Goal: Task Accomplishment & Management: Use online tool/utility

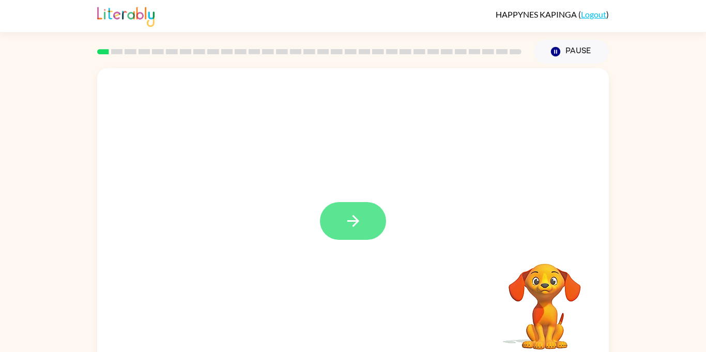
click at [362, 223] on button "button" at bounding box center [353, 221] width 66 height 38
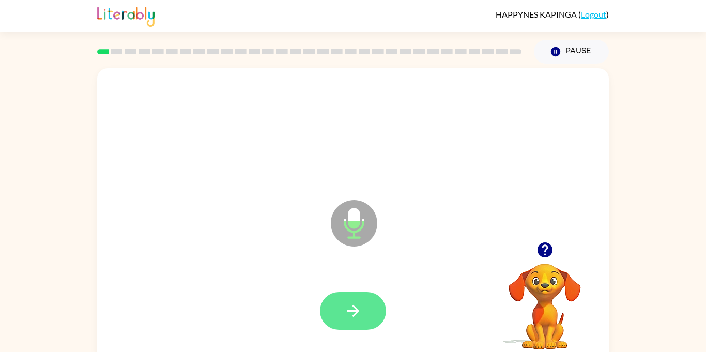
click at [347, 303] on icon "button" at bounding box center [353, 311] width 18 height 18
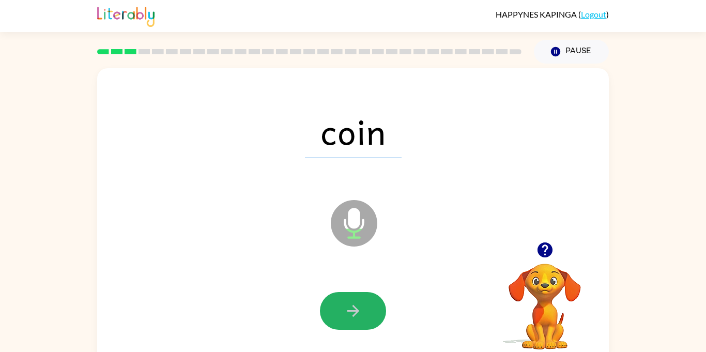
click at [347, 303] on icon "button" at bounding box center [353, 311] width 18 height 18
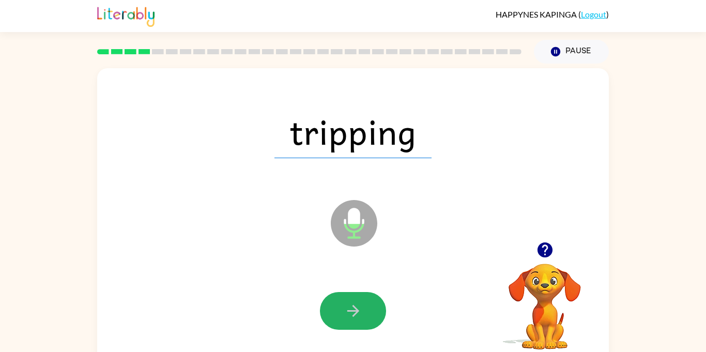
click at [347, 303] on icon "button" at bounding box center [353, 311] width 18 height 18
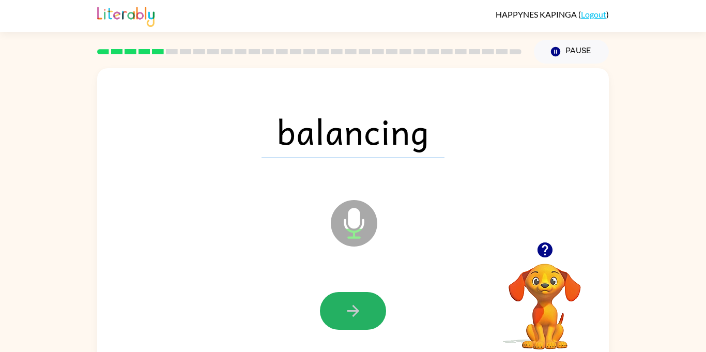
click at [347, 303] on icon "button" at bounding box center [353, 311] width 18 height 18
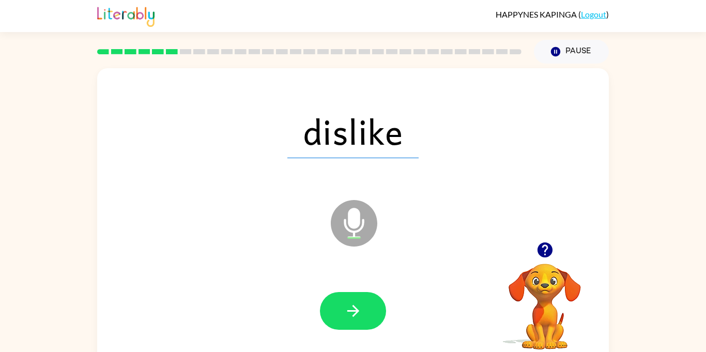
click at [347, 303] on icon "button" at bounding box center [353, 311] width 18 height 18
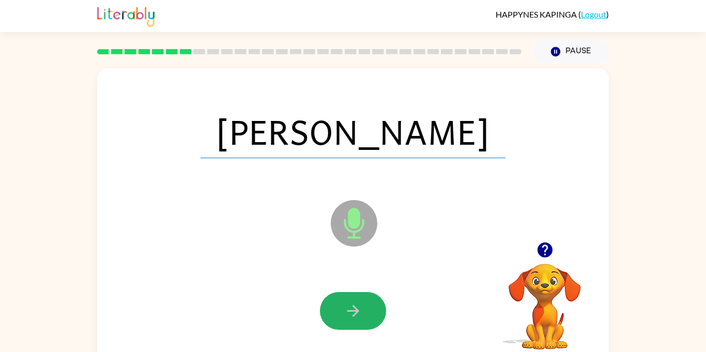
click at [347, 303] on icon "button" at bounding box center [353, 311] width 18 height 18
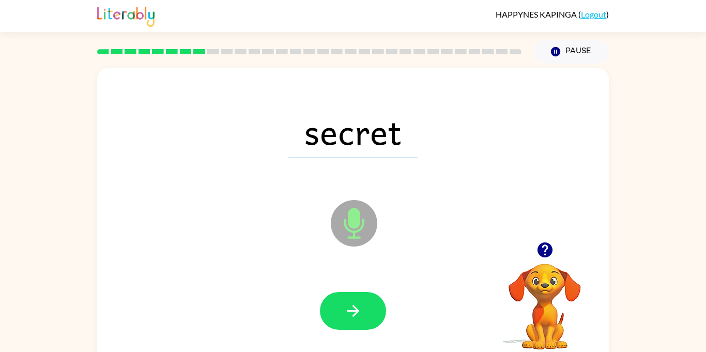
click at [347, 303] on icon "button" at bounding box center [353, 311] width 18 height 18
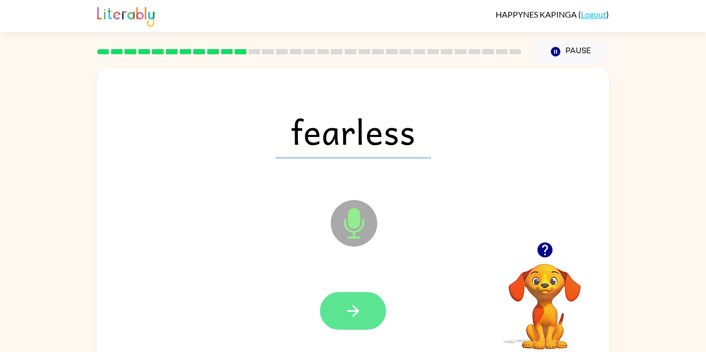
click at [347, 303] on icon "button" at bounding box center [353, 311] width 18 height 18
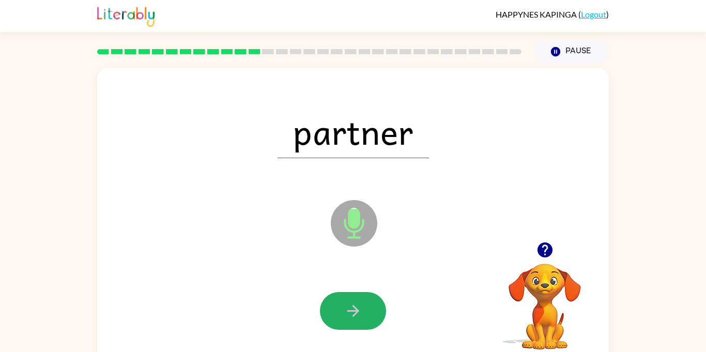
click at [347, 303] on icon "button" at bounding box center [353, 311] width 18 height 18
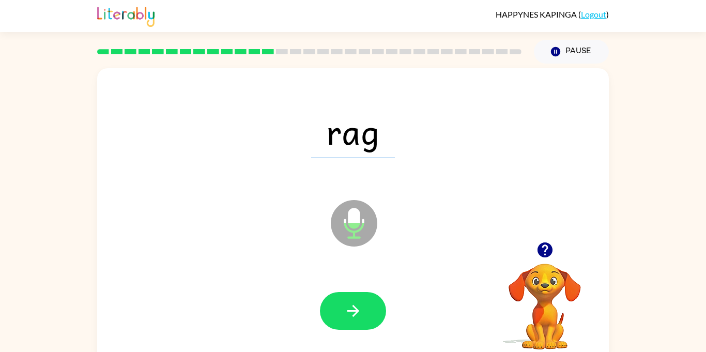
click at [347, 303] on icon "button" at bounding box center [353, 311] width 18 height 18
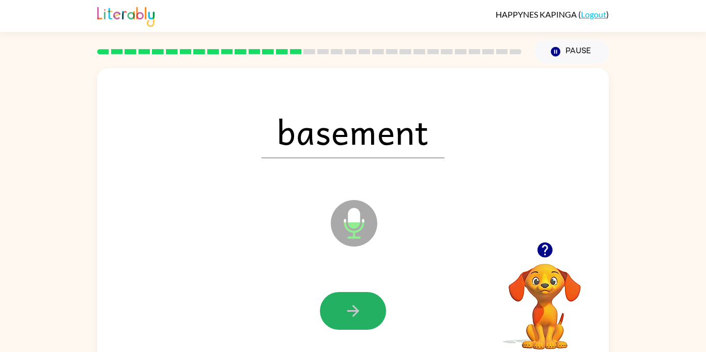
click at [347, 303] on icon "button" at bounding box center [353, 311] width 18 height 18
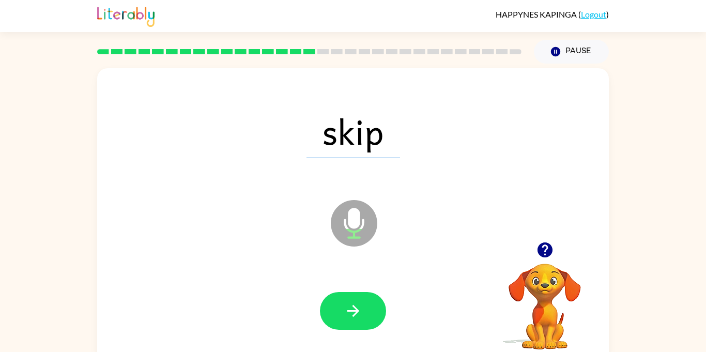
click at [347, 303] on icon "button" at bounding box center [353, 311] width 18 height 18
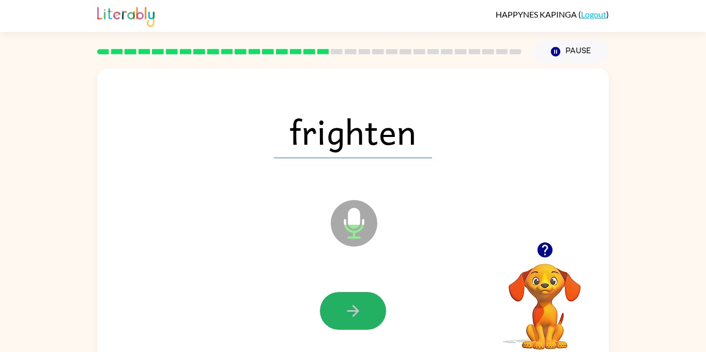
click at [347, 303] on icon "button" at bounding box center [353, 311] width 18 height 18
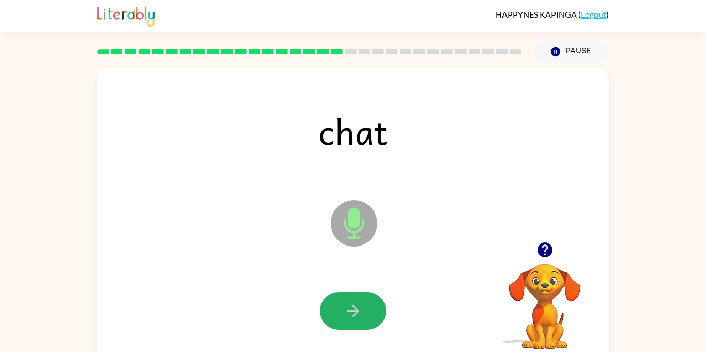
click at [347, 303] on icon "button" at bounding box center [353, 311] width 18 height 18
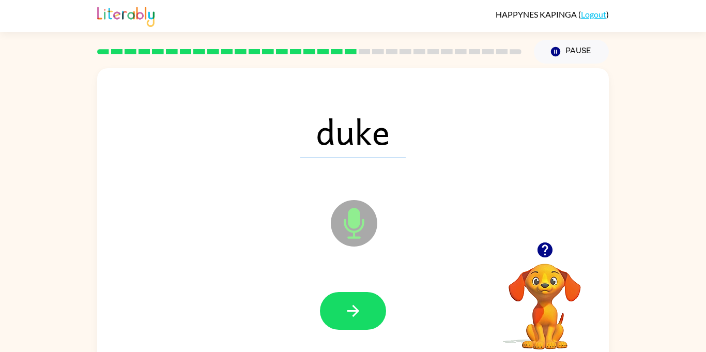
click at [347, 303] on icon "button" at bounding box center [353, 311] width 18 height 18
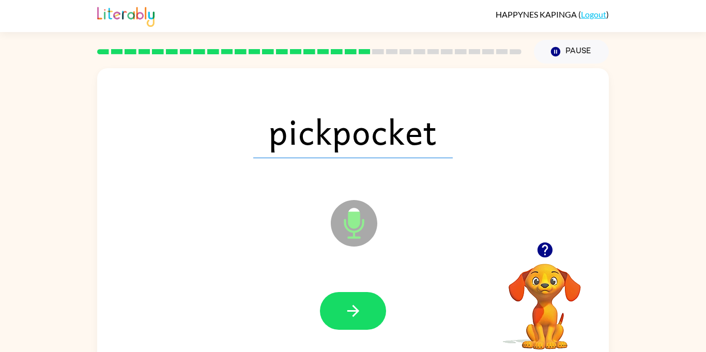
click at [347, 303] on icon "button" at bounding box center [353, 311] width 18 height 18
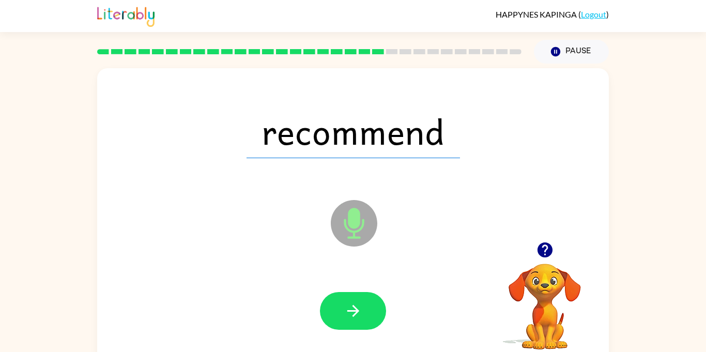
click at [347, 303] on icon "button" at bounding box center [353, 311] width 18 height 18
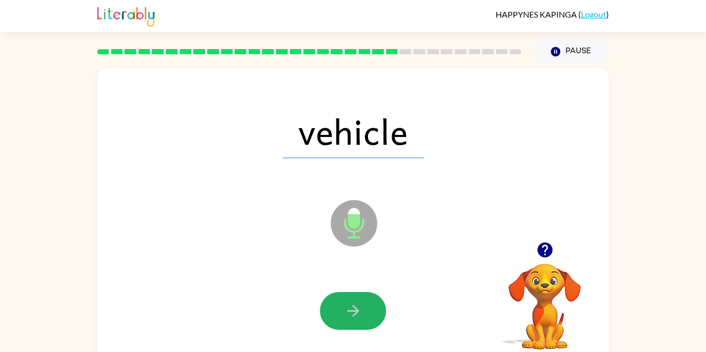
click at [347, 303] on icon "button" at bounding box center [353, 311] width 18 height 18
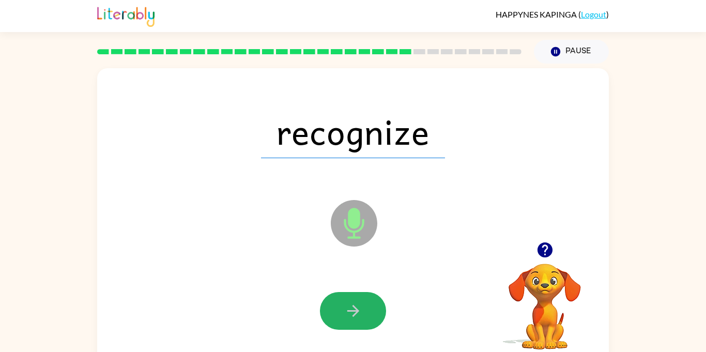
click at [347, 303] on icon "button" at bounding box center [353, 311] width 18 height 18
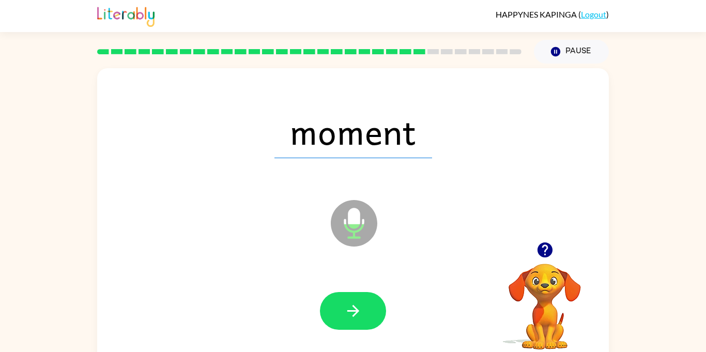
click at [347, 303] on icon "button" at bounding box center [353, 311] width 18 height 18
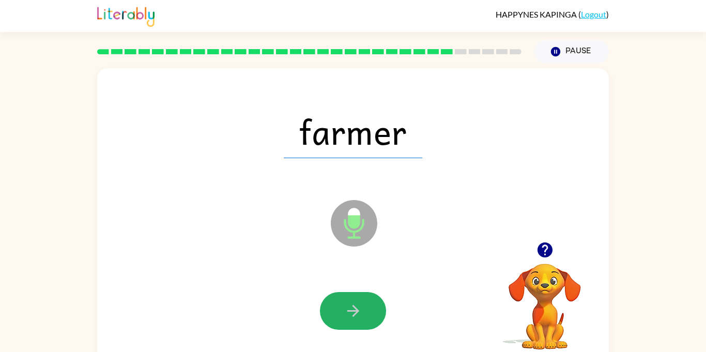
click at [347, 303] on icon "button" at bounding box center [353, 311] width 18 height 18
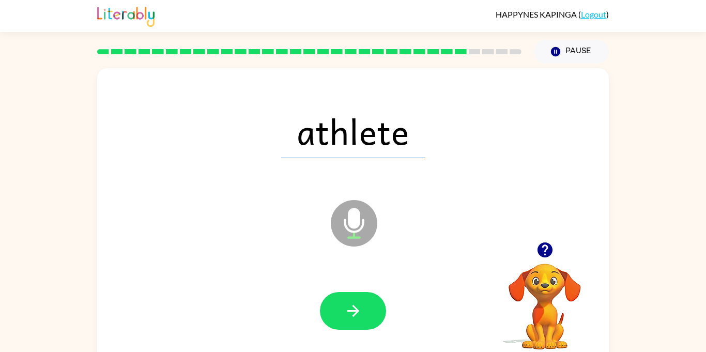
click at [347, 303] on icon "button" at bounding box center [353, 311] width 18 height 18
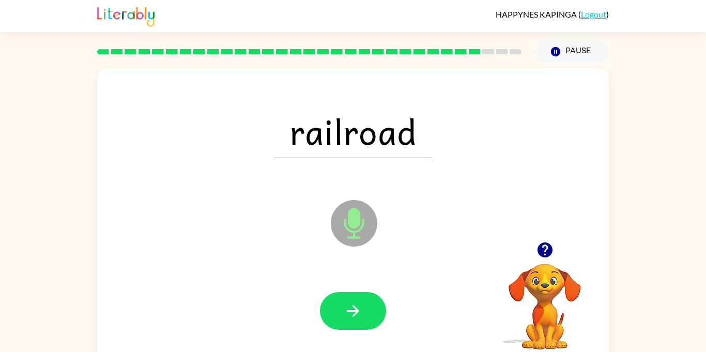
click at [347, 303] on icon "button" at bounding box center [353, 311] width 18 height 18
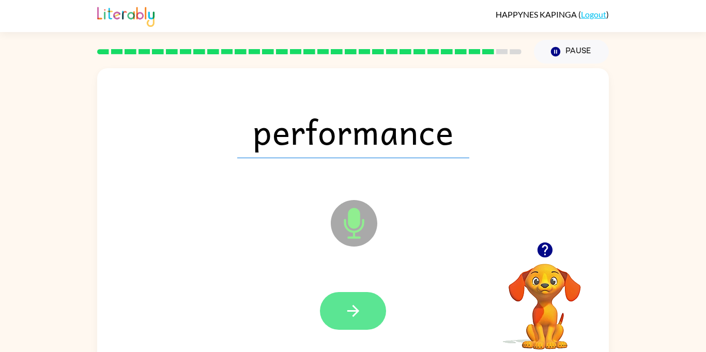
click at [376, 320] on button "button" at bounding box center [353, 311] width 66 height 38
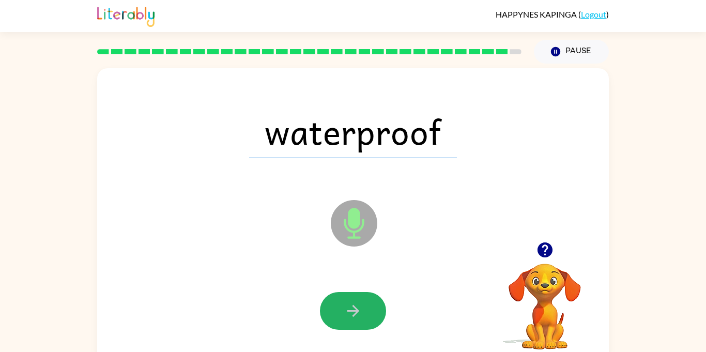
click at [376, 320] on button "button" at bounding box center [353, 311] width 66 height 38
